Goal: Information Seeking & Learning: Learn about a topic

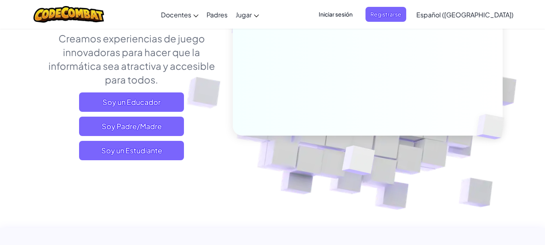
scroll to position [117, 0]
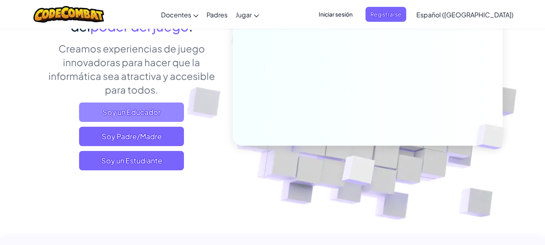
click at [110, 107] on span "Soy un Educador" at bounding box center [131, 111] width 105 height 19
click at [171, 113] on span "Soy un Educador" at bounding box center [131, 111] width 105 height 19
click at [120, 119] on span "Soy un Educador" at bounding box center [131, 111] width 105 height 19
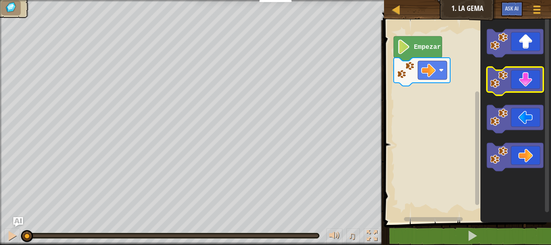
click at [519, 88] on icon "Espacio de trabajo de Blockly" at bounding box center [515, 81] width 56 height 28
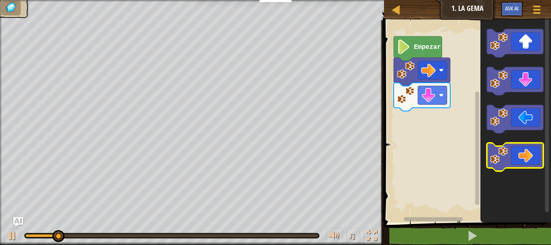
click at [522, 148] on icon "Espacio de trabajo de Blockly" at bounding box center [515, 157] width 56 height 28
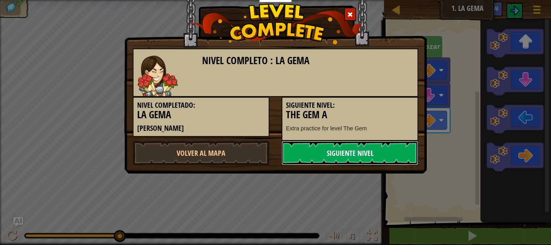
click at [313, 151] on link "Siguiente Nivel" at bounding box center [349, 153] width 137 height 24
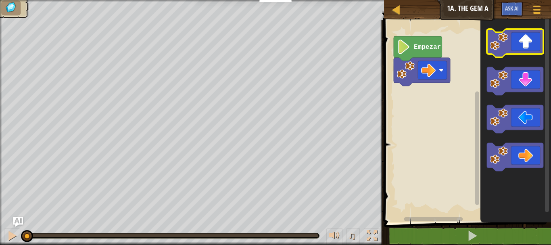
click at [525, 53] on icon "Espacio de trabajo de Blockly" at bounding box center [515, 43] width 56 height 28
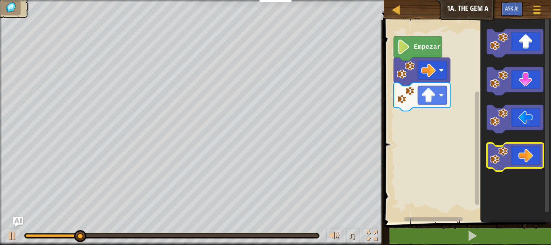
click at [526, 165] on icon "Espacio de trabajo de Blockly" at bounding box center [515, 157] width 56 height 28
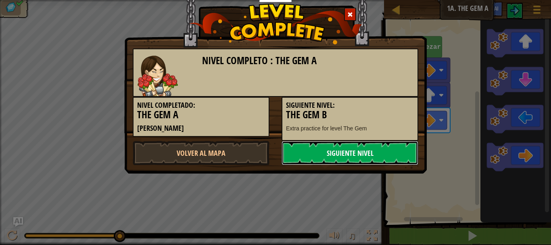
click at [369, 160] on link "Siguiente Nivel" at bounding box center [349, 153] width 137 height 24
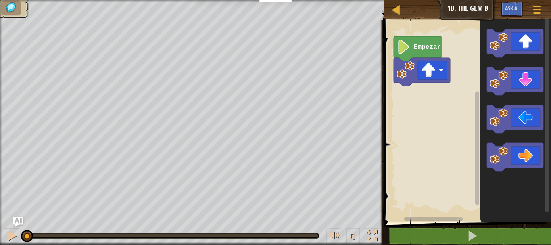
drag, startPoint x: 369, startPoint y: 160, endPoint x: 435, endPoint y: 84, distance: 101.2
click at [530, 156] on icon "Espacio de trabajo de Blockly" at bounding box center [515, 157] width 56 height 28
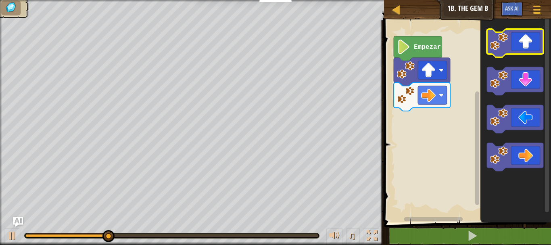
click at [535, 46] on icon "Espacio de trabajo de Blockly" at bounding box center [515, 43] width 56 height 28
